Goal: Information Seeking & Learning: Check status

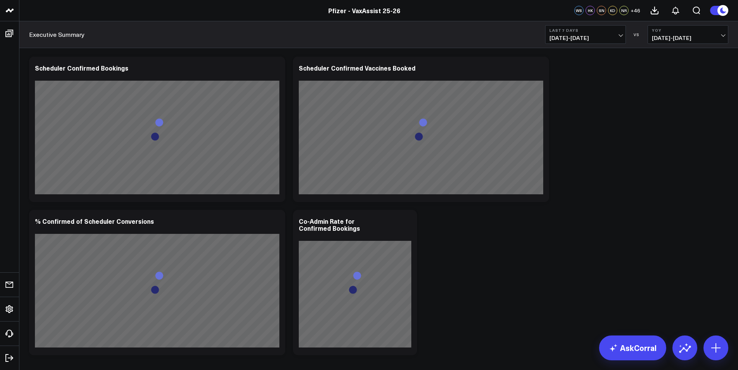
scroll to position [814, 0]
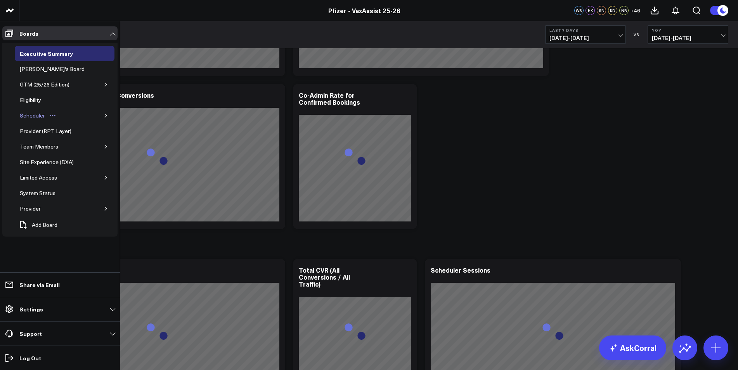
click at [43, 114] on div "Scheduler" at bounding box center [32, 115] width 29 height 9
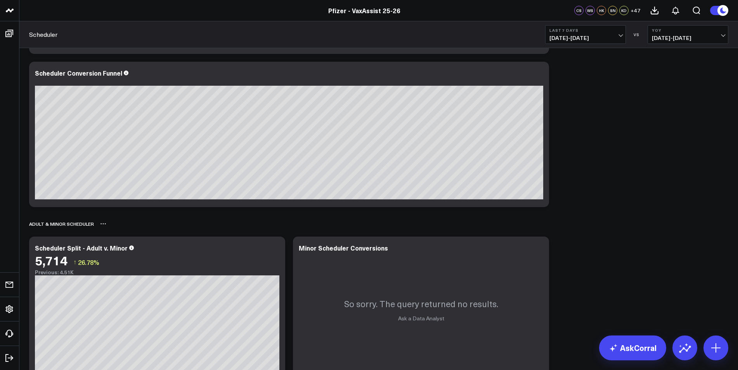
scroll to position [620, 0]
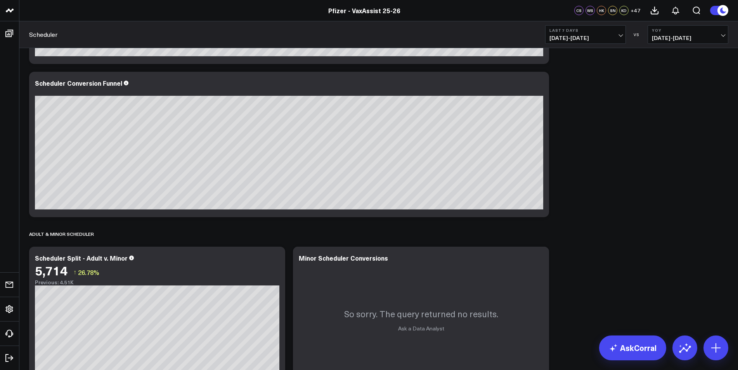
click at [489, 35] on span "[DATE] - [DATE]" at bounding box center [585, 38] width 72 height 6
click at [489, 27] on button "YoY [DATE] - [DATE]" at bounding box center [687, 34] width 81 height 19
click at [489, 50] on link "Previous Period" at bounding box center [688, 51] width 80 height 15
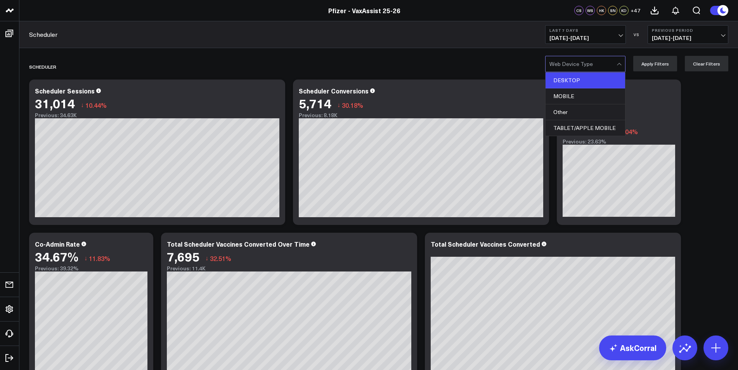
click at [489, 81] on div "DESKTOP" at bounding box center [584, 81] width 79 height 16
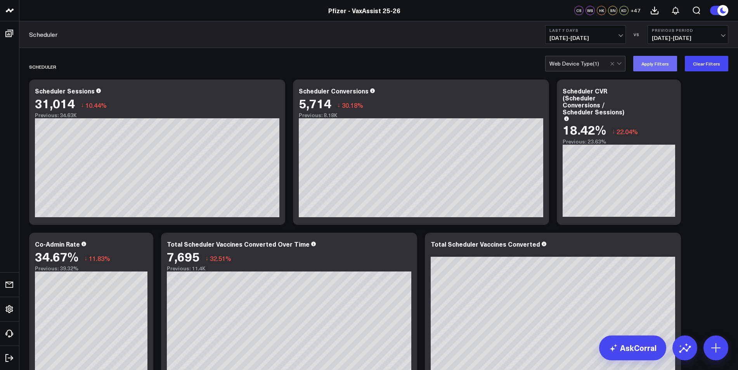
click at [489, 67] on button "Apply Filters" at bounding box center [655, 64] width 44 height 16
click at [489, 70] on div at bounding box center [616, 63] width 13 height 15
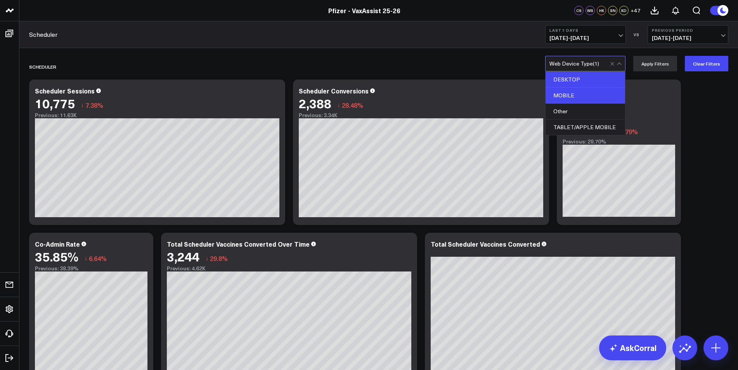
click at [489, 92] on div "MOBILE" at bounding box center [584, 96] width 79 height 16
click at [489, 79] on div "DESKTOP" at bounding box center [584, 80] width 79 height 16
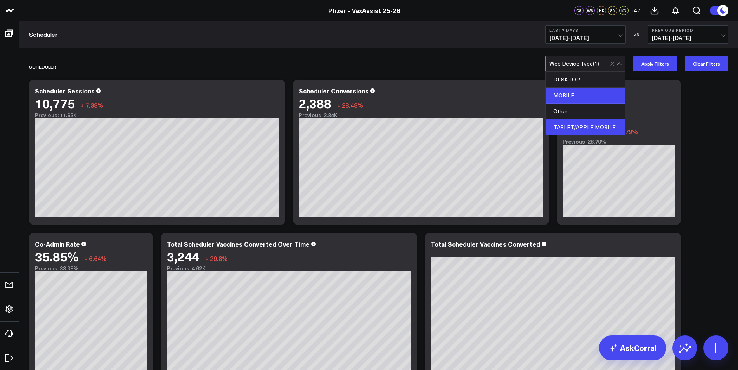
click at [489, 124] on div "TABLET/APPLE MOBILE" at bounding box center [584, 127] width 79 height 16
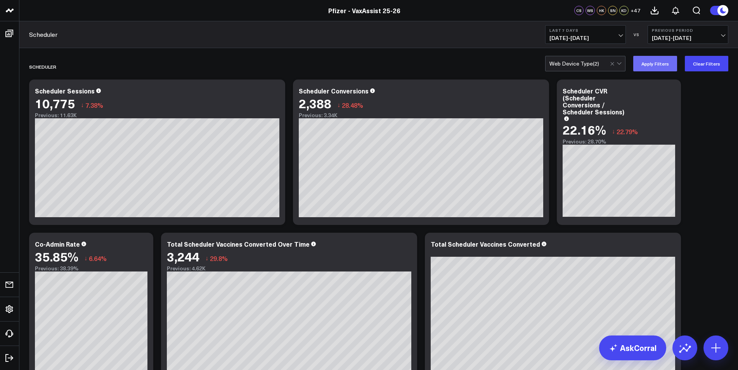
click at [489, 64] on button "Apply Filters" at bounding box center [655, 64] width 44 height 16
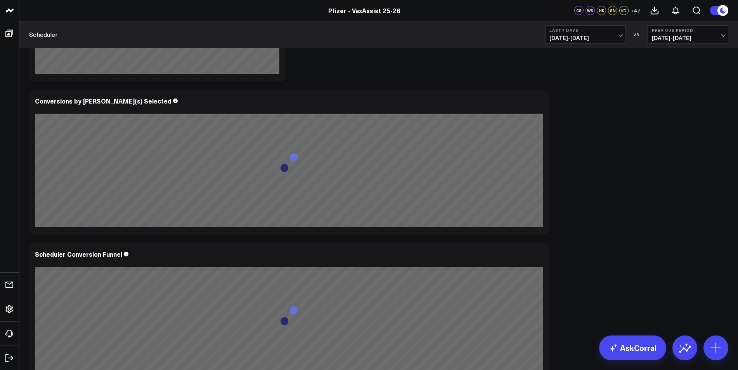
scroll to position [504, 0]
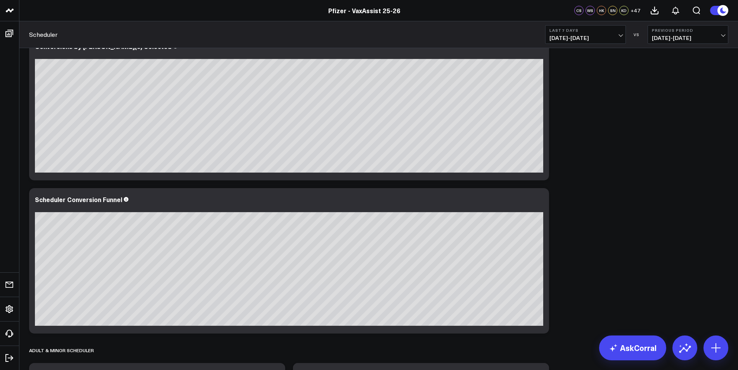
click at [489, 37] on span "[DATE] - [DATE]" at bounding box center [687, 38] width 72 height 6
click at [489, 77] on link "YoY" at bounding box center [688, 81] width 80 height 15
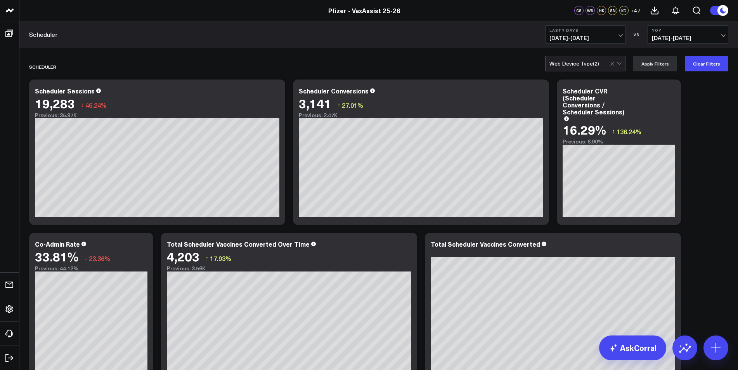
click at [489, 40] on span "[DATE] - [DATE]" at bounding box center [687, 38] width 72 height 6
click at [489, 51] on link "Previous Period" at bounding box center [688, 51] width 80 height 15
click at [489, 63] on div at bounding box center [619, 62] width 4 height 4
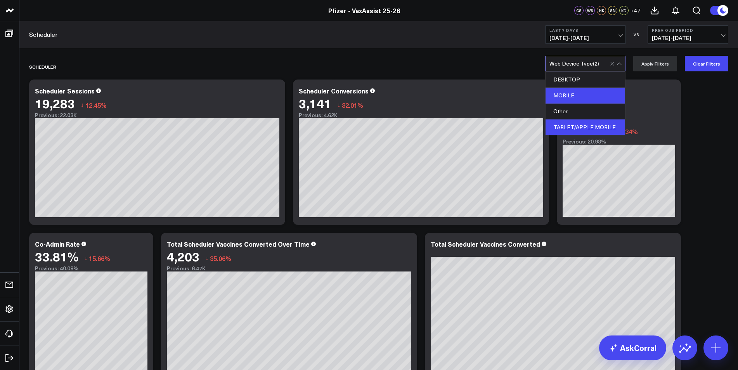
click at [489, 90] on div "MOBILE" at bounding box center [584, 96] width 79 height 16
click at [489, 122] on div "TABLET/APPLE MOBILE" at bounding box center [584, 127] width 79 height 16
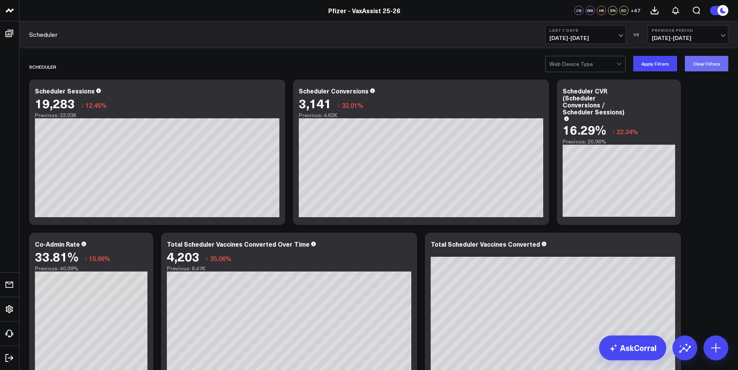
click at [489, 63] on button "Clear Filters" at bounding box center [705, 64] width 43 height 16
click at [489, 36] on span "[DATE] - [DATE]" at bounding box center [687, 38] width 72 height 6
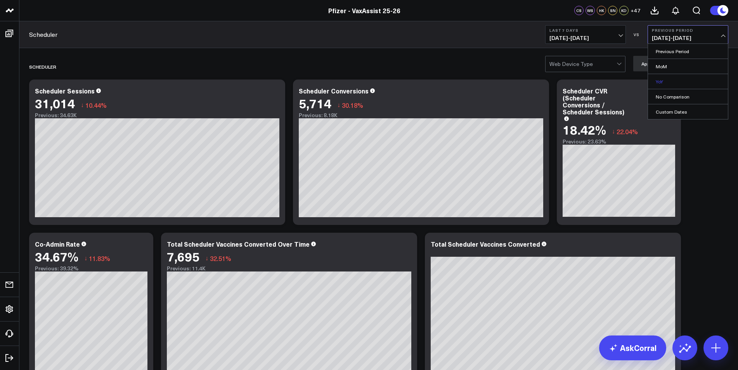
click at [489, 79] on link "YoY" at bounding box center [688, 81] width 80 height 15
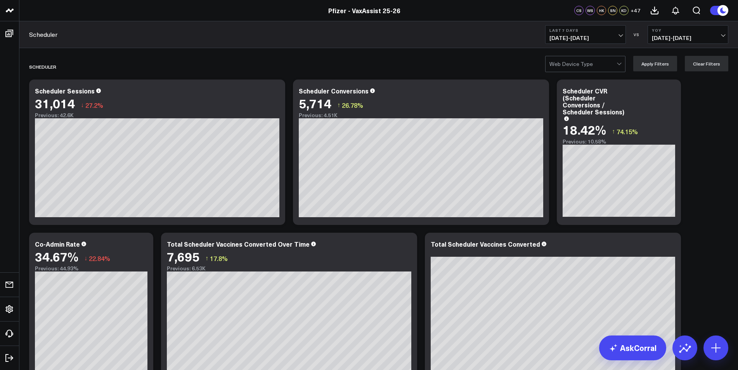
click at [489, 35] on span "[DATE] - [DATE]" at bounding box center [687, 38] width 72 height 6
click at [489, 55] on link "Previous Period" at bounding box center [688, 51] width 80 height 15
click at [489, 37] on span "[DATE] - [DATE]" at bounding box center [687, 38] width 72 height 6
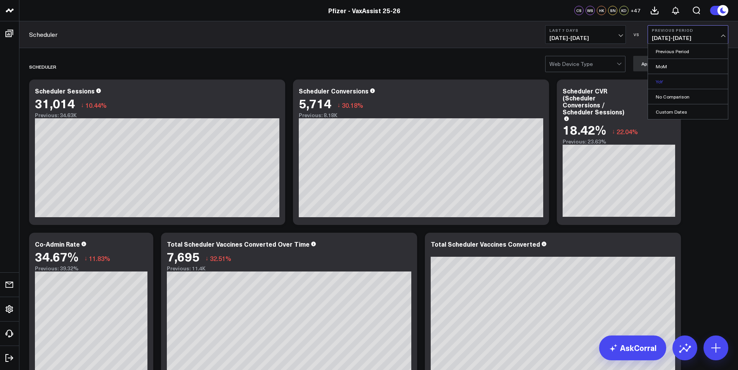
click at [489, 84] on link "YoY" at bounding box center [688, 81] width 80 height 15
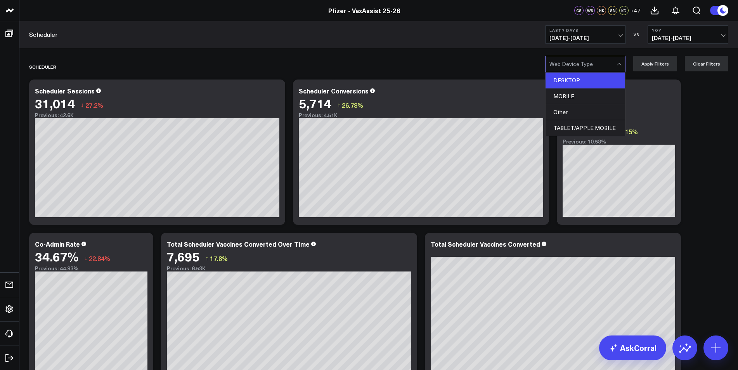
drag, startPoint x: 594, startPoint y: 81, endPoint x: 599, endPoint y: 79, distance: 5.4
click at [489, 81] on div "DESKTOP" at bounding box center [584, 81] width 79 height 16
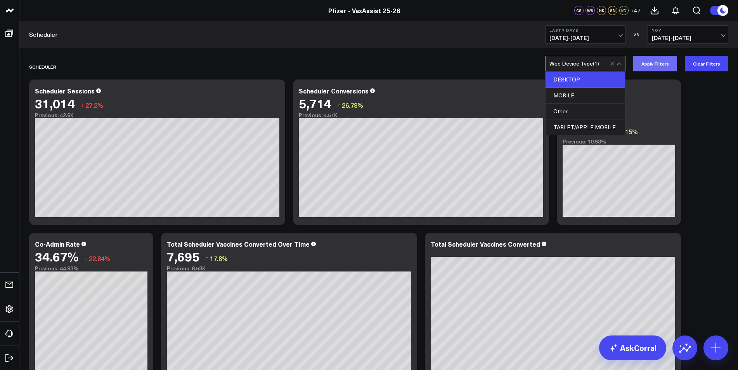
click at [489, 61] on button "Apply Filters" at bounding box center [655, 64] width 44 height 16
click at [489, 67] on div "Web Device Type ( 1 )" at bounding box center [585, 64] width 80 height 16
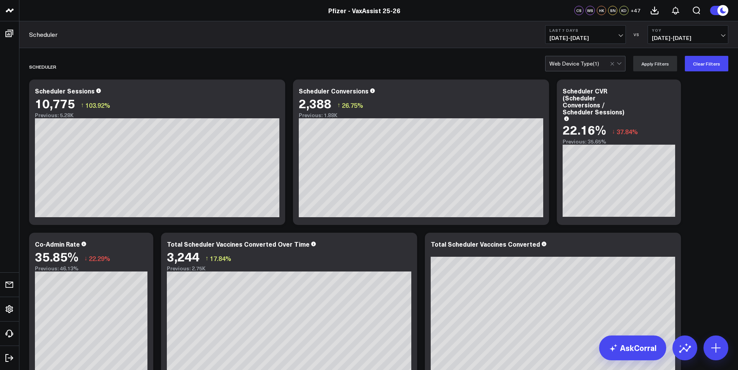
click at [489, 41] on button "YoY [DATE] - [DATE]" at bounding box center [687, 34] width 81 height 19
click at [489, 56] on link "Previous Period" at bounding box center [688, 51] width 80 height 15
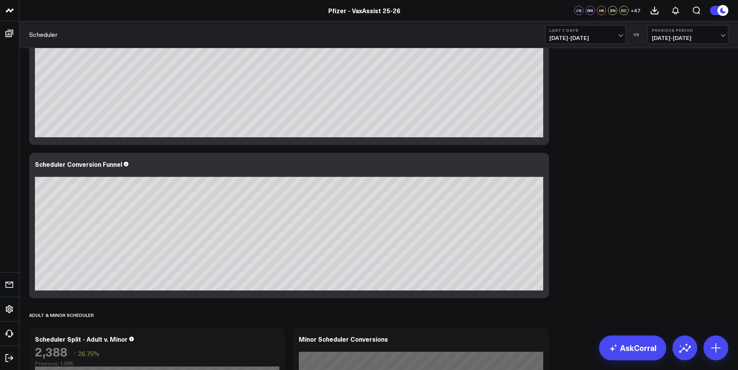
scroll to position [543, 0]
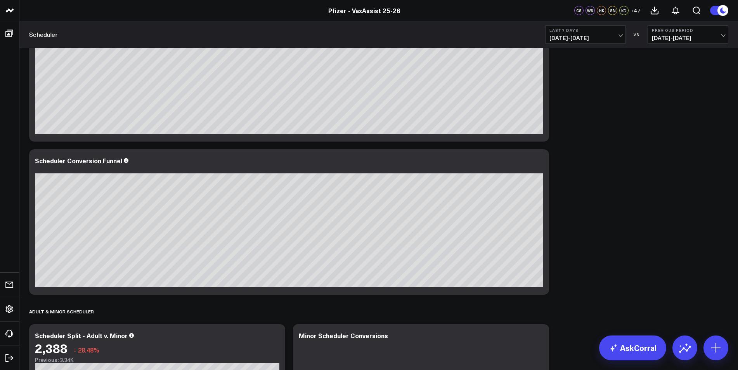
click at [489, 37] on span "[DATE] - [DATE]" at bounding box center [687, 38] width 72 height 6
click at [489, 77] on link "YoY" at bounding box center [688, 81] width 80 height 15
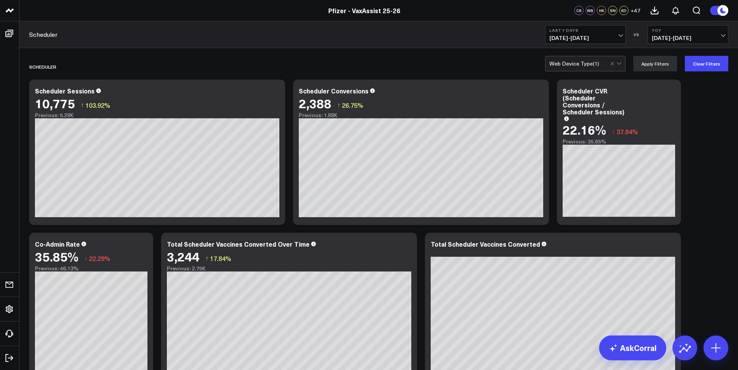
click at [489, 68] on div at bounding box center [616, 63] width 13 height 15
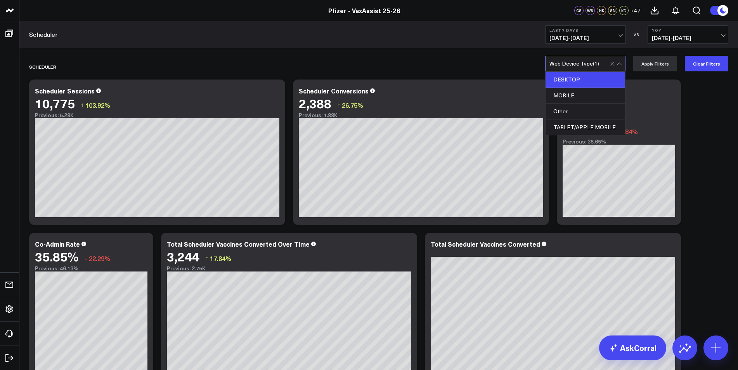
click at [489, 78] on div "DESKTOP" at bounding box center [584, 80] width 79 height 16
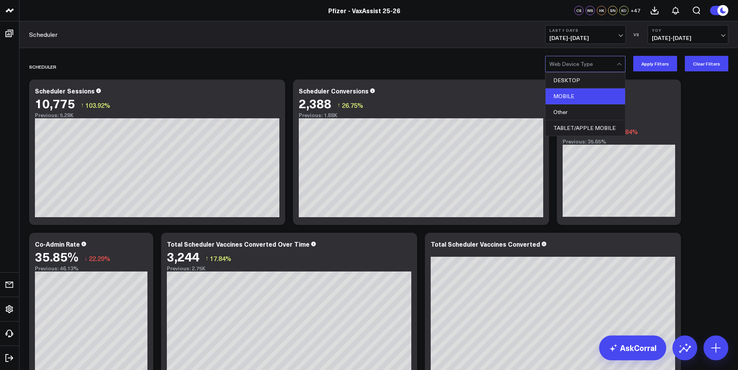
click at [489, 90] on div "MOBILE" at bounding box center [584, 96] width 79 height 16
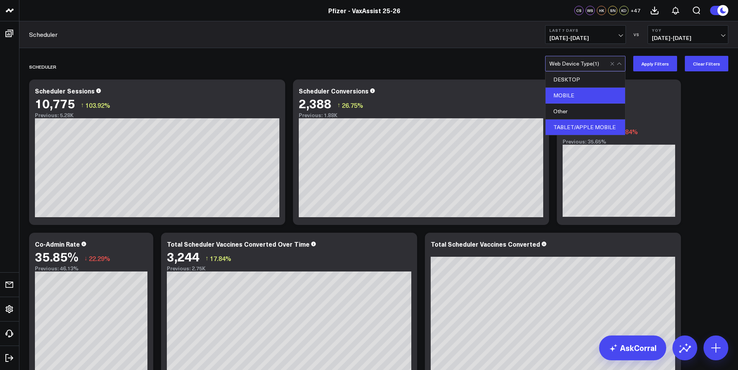
click at [489, 123] on div "TABLET/APPLE MOBILE" at bounding box center [584, 127] width 79 height 16
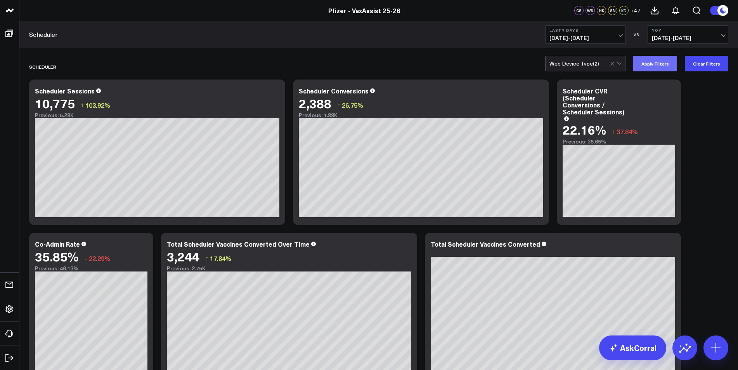
click at [489, 57] on button "Apply Filters" at bounding box center [655, 64] width 44 height 16
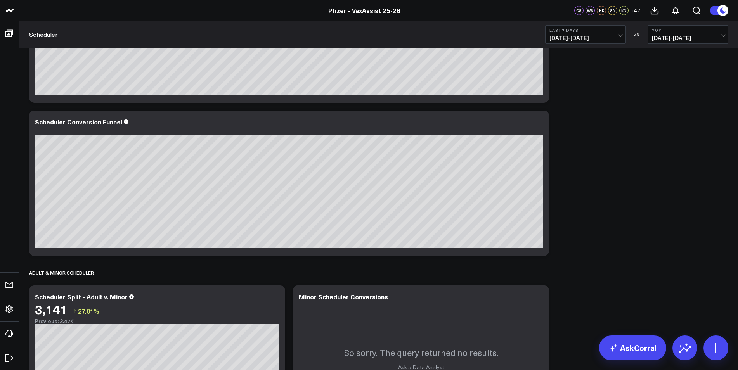
scroll to position [776, 0]
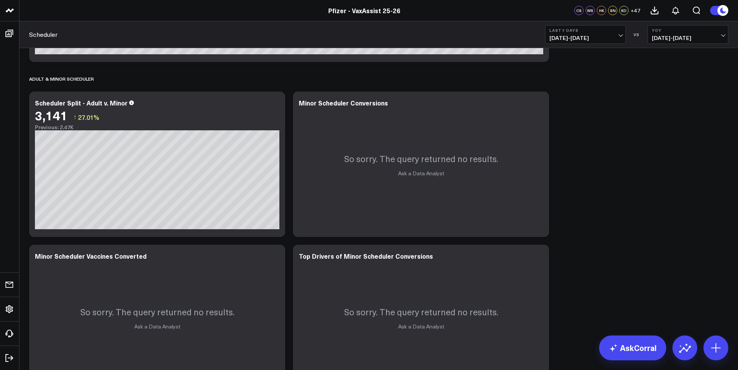
click at [489, 40] on span "[DATE] - [DATE]" at bounding box center [585, 38] width 72 height 6
click at [489, 76] on link "Last 30 Days" at bounding box center [585, 81] width 80 height 15
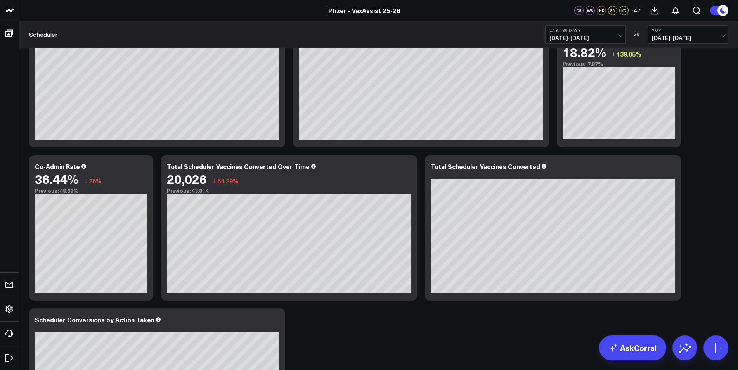
scroll to position [39, 0]
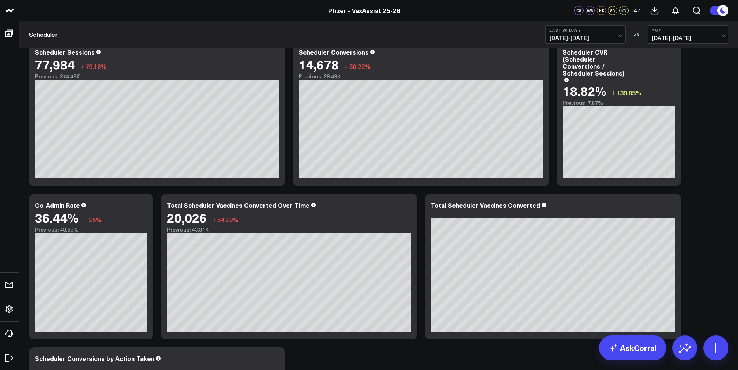
click at [489, 36] on span "[DATE] - [DATE]" at bounding box center [585, 38] width 72 height 6
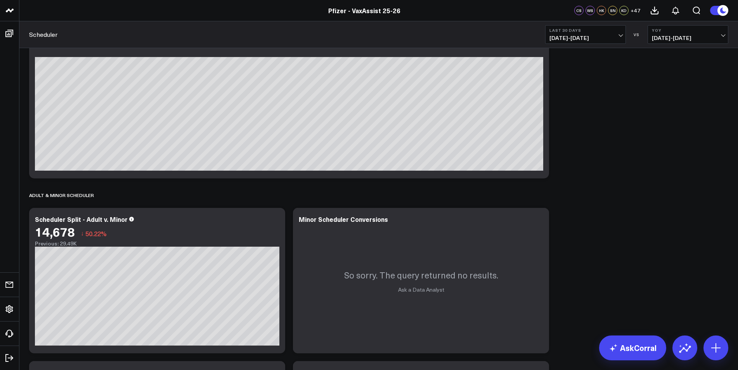
scroll to position [543, 0]
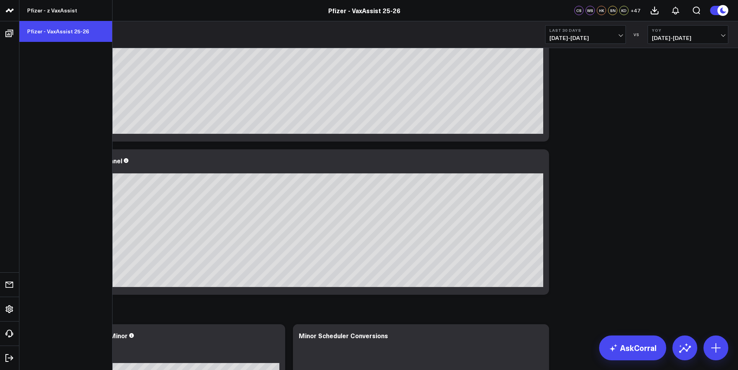
click at [59, 29] on link "Pfizer - VaxAssist 25-26" at bounding box center [65, 31] width 93 height 21
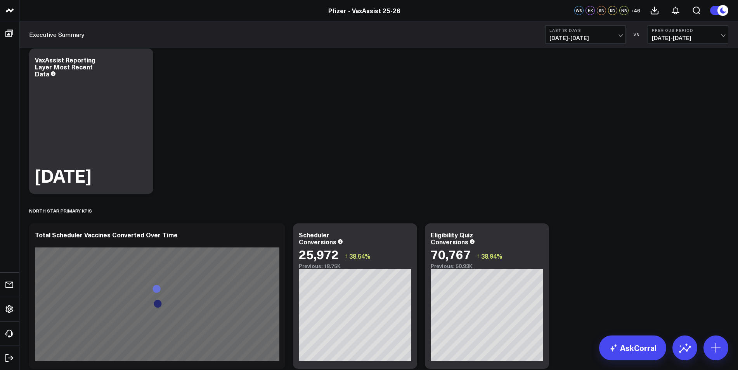
scroll to position [116, 0]
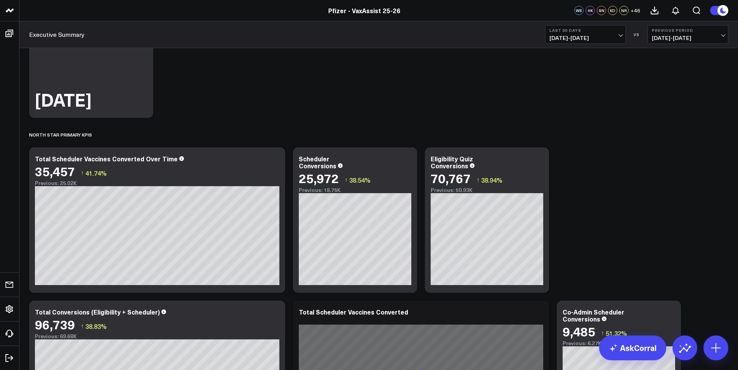
click at [603, 31] on b "Last 30 Days" at bounding box center [585, 30] width 72 height 5
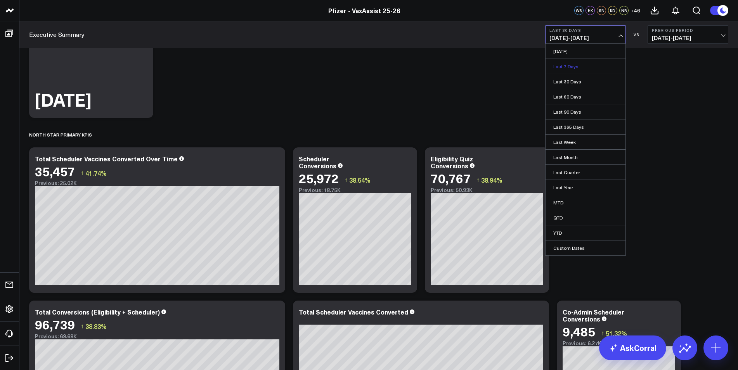
click at [586, 64] on link "Last 7 Days" at bounding box center [585, 66] width 80 height 15
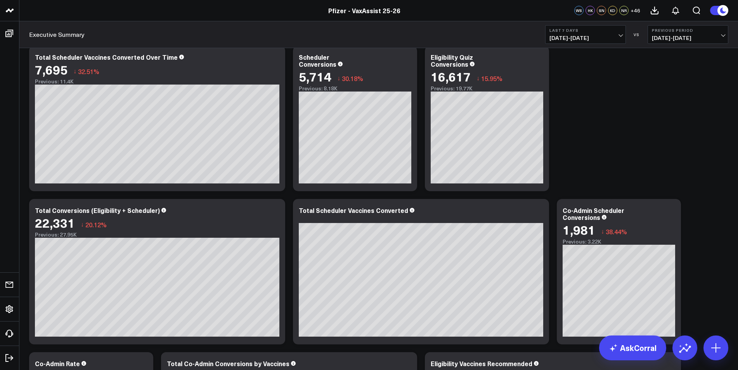
scroll to position [233, 0]
